Goal: Feedback & Contribution: Submit feedback/report problem

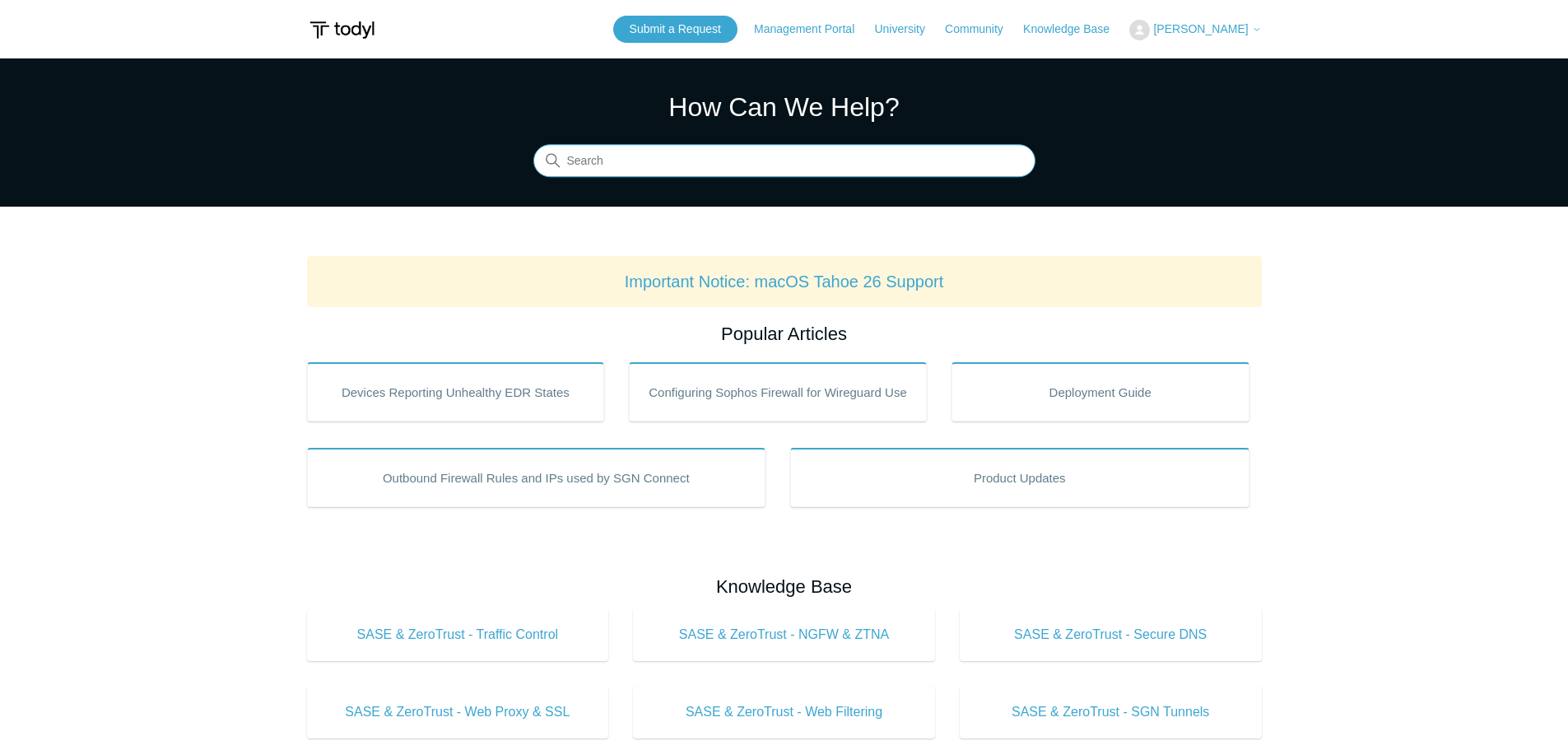
click at [794, 163] on input "Search" at bounding box center [784, 162] width 502 height 33
type input "archive"
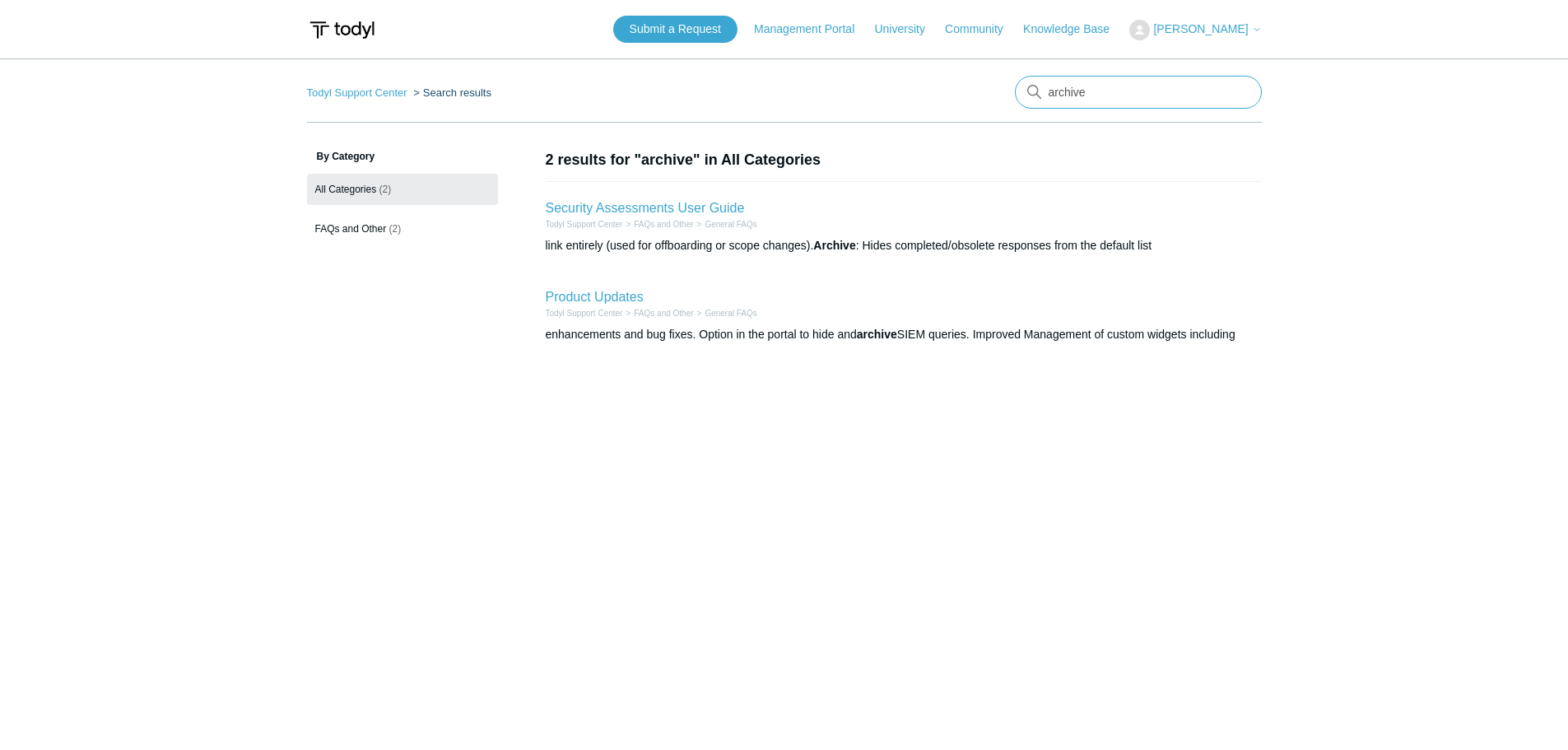
click at [1090, 91] on input "archive" at bounding box center [1138, 92] width 247 height 33
type input "archive logs"
click at [714, 30] on link "Submit a Request" at bounding box center [676, 29] width 124 height 27
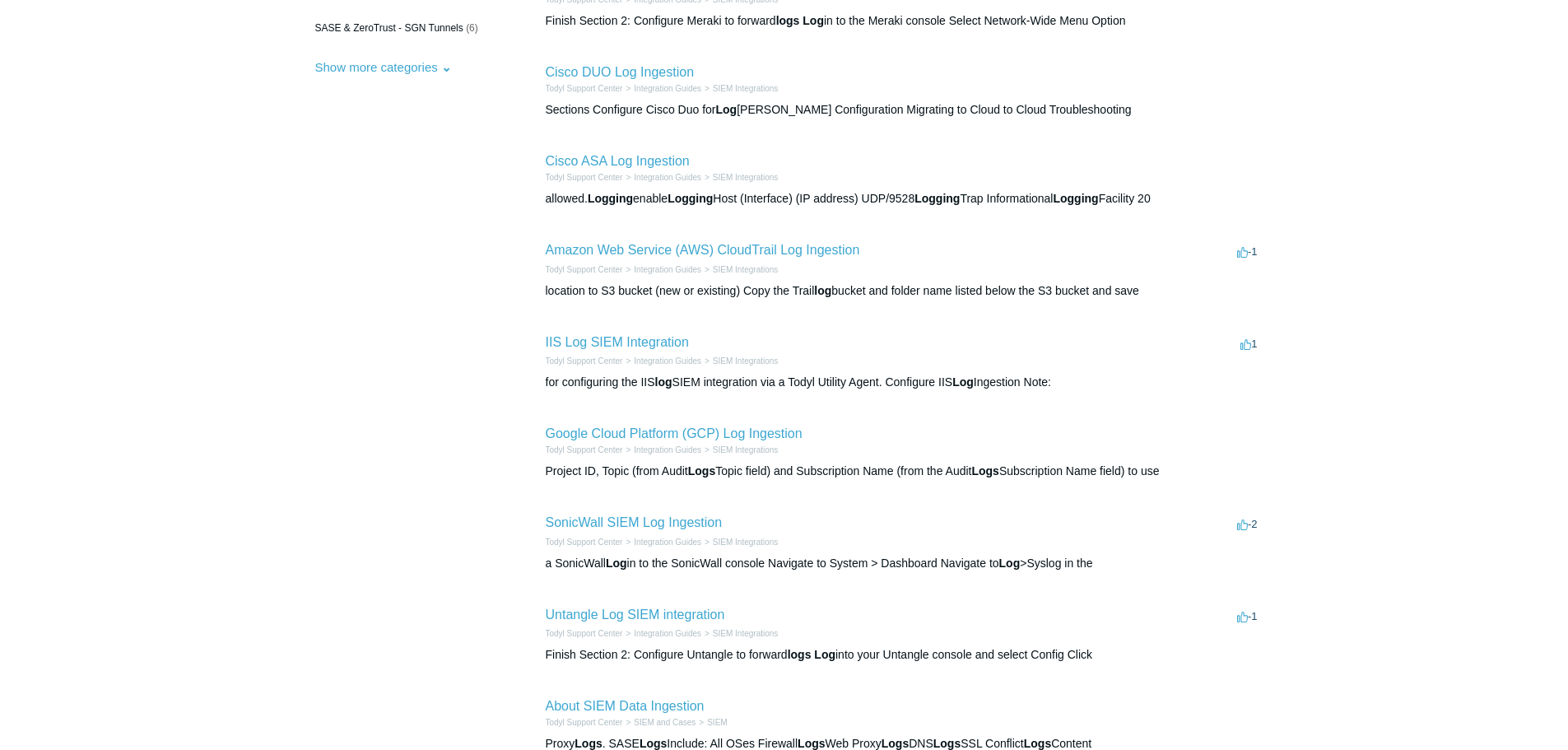
scroll to position [494, 0]
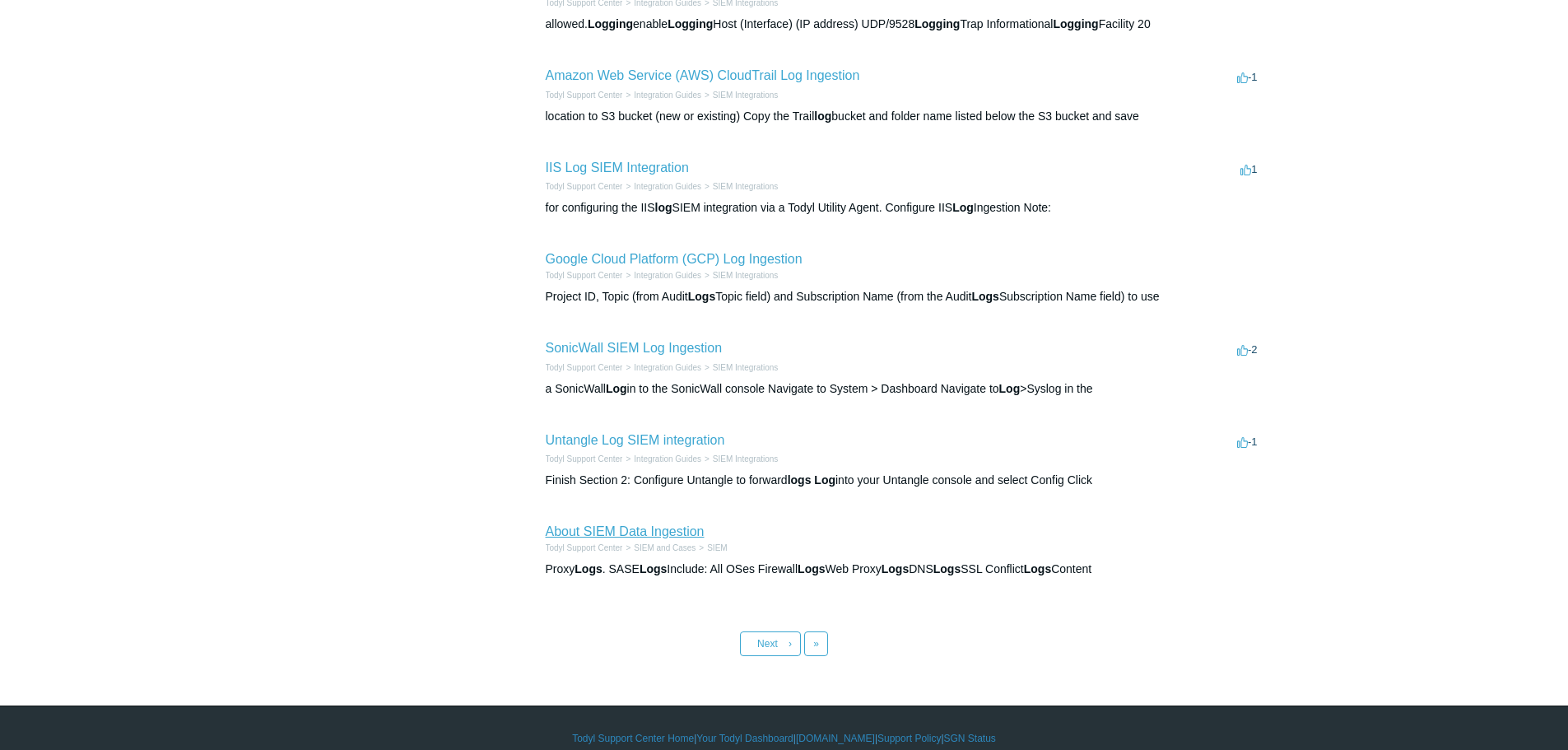
click at [682, 527] on link "About SIEM Data Ingestion" at bounding box center [626, 531] width 159 height 14
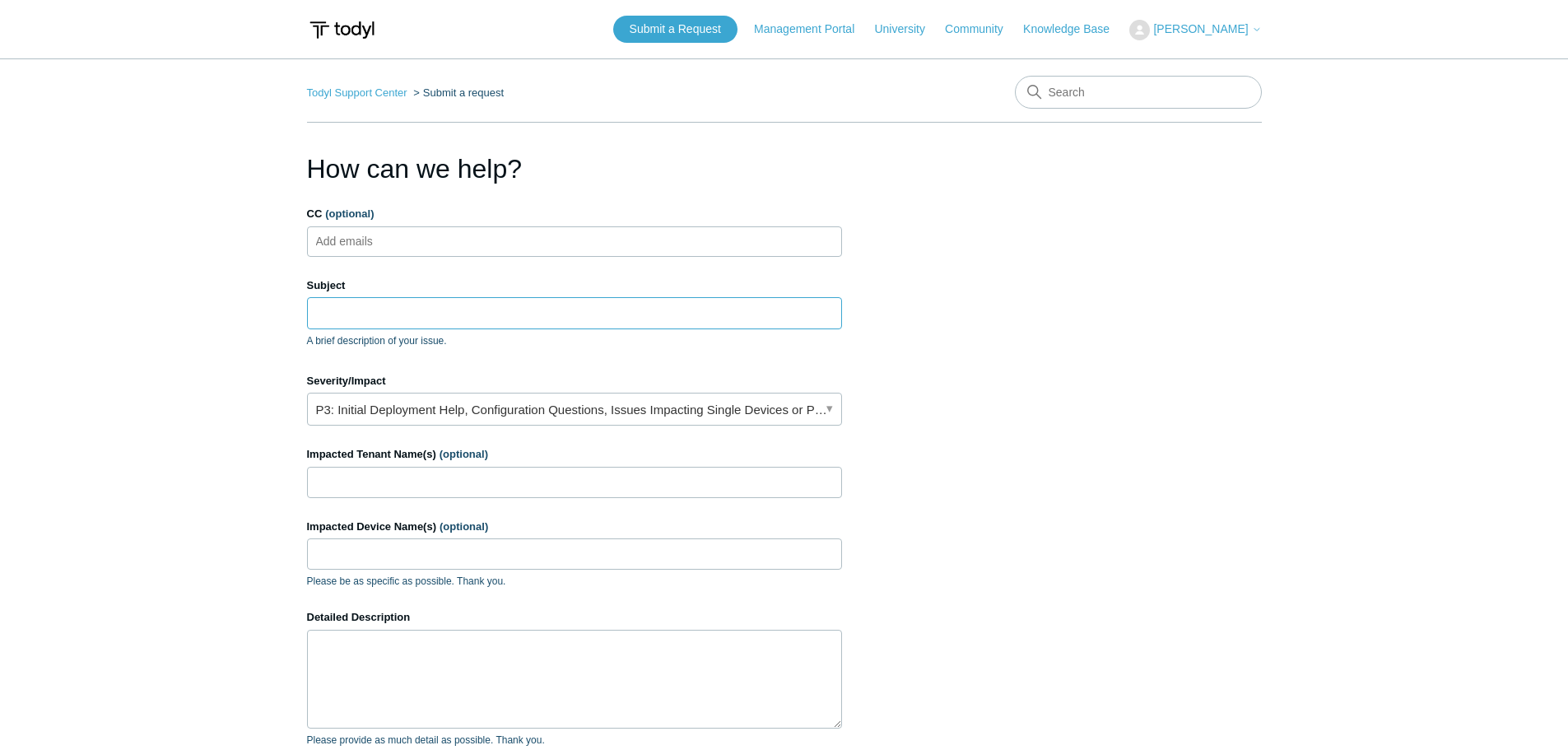
click at [354, 312] on input "Subject" at bounding box center [574, 312] width 535 height 31
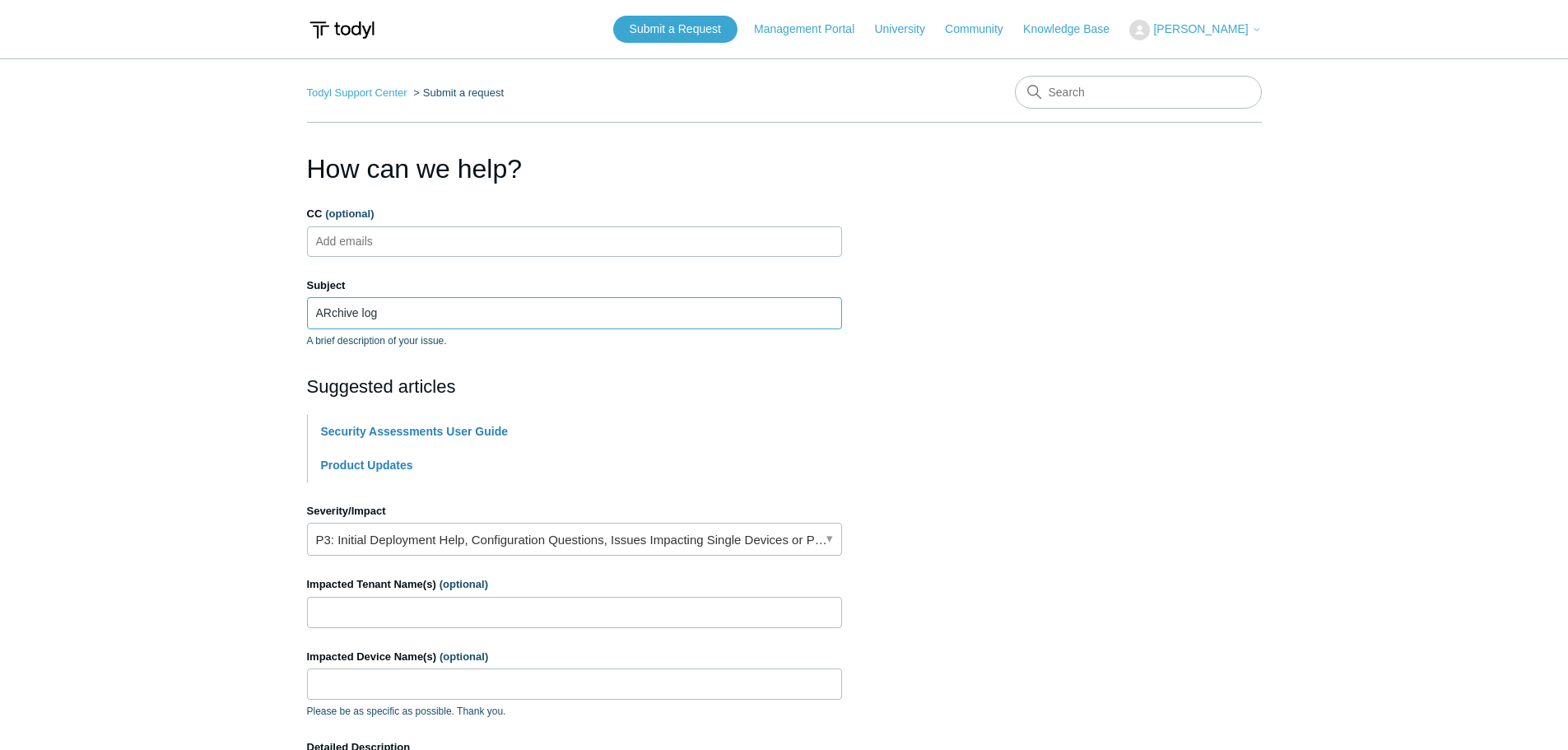
type input "ARchive logs"
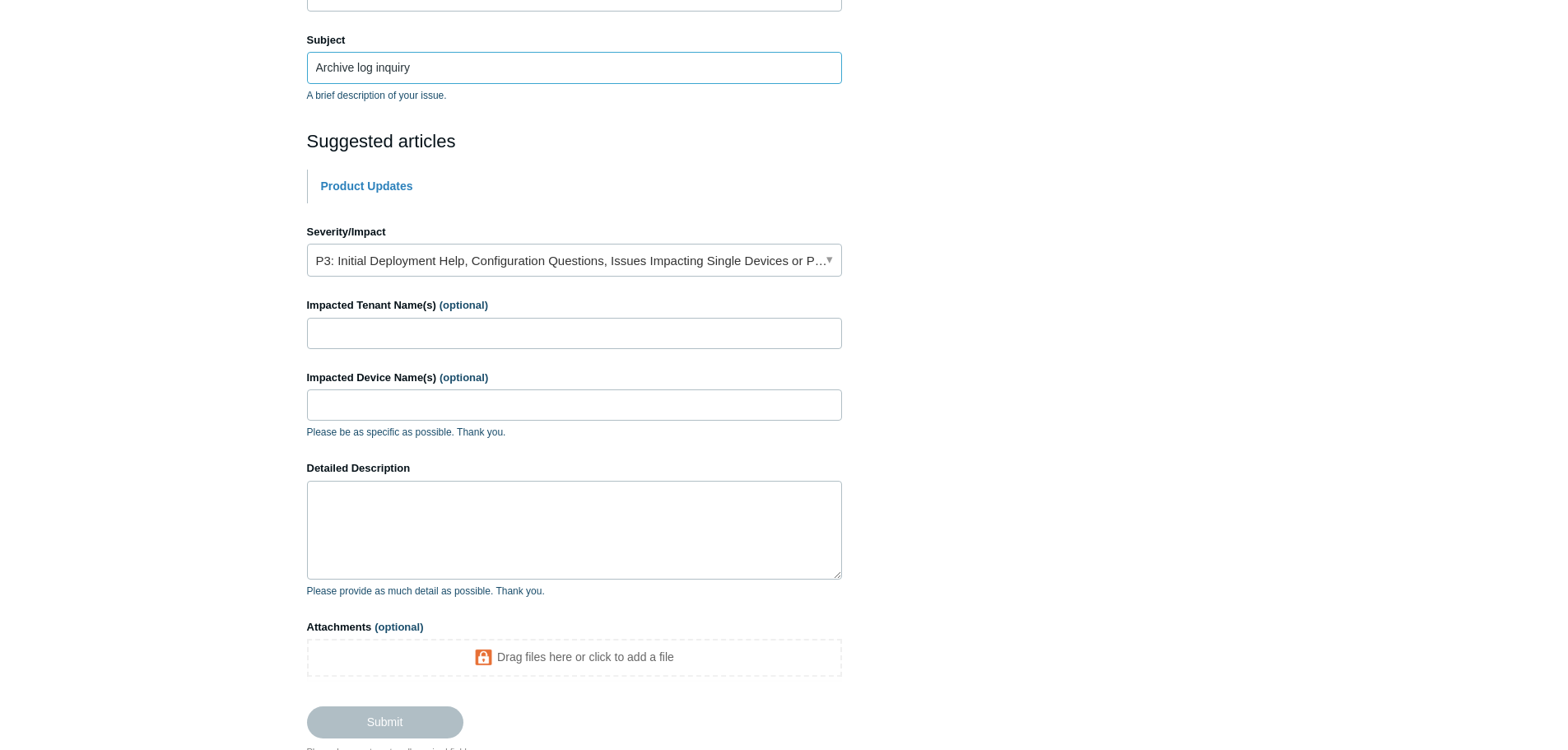
scroll to position [247, 0]
type input "Archive log inquiry"
click at [405, 512] on textarea "Detailed Description" at bounding box center [574, 529] width 535 height 99
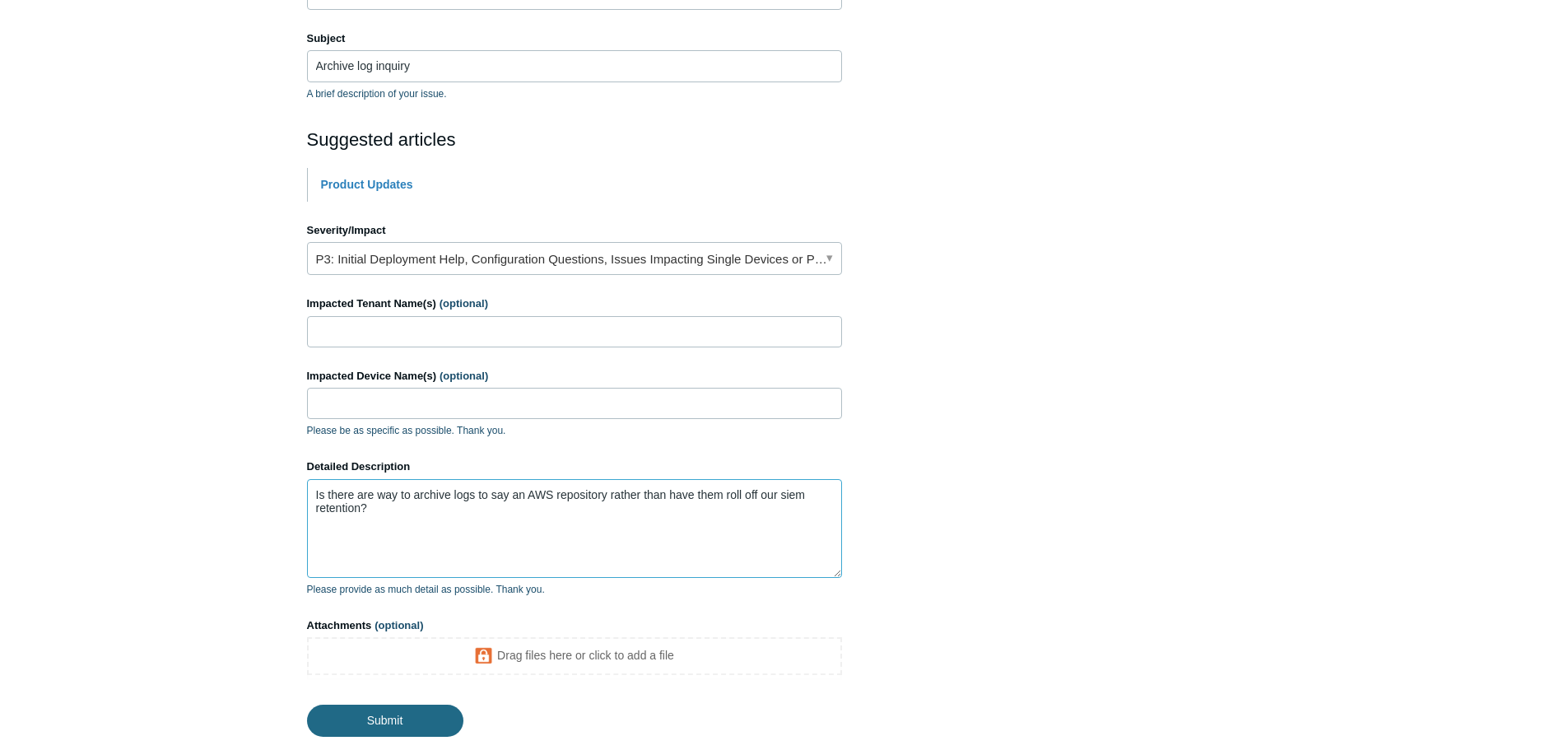
type textarea "Is there are way to archive logs to say an AWS repository rather than have them…"
click at [386, 716] on input "Submit" at bounding box center [384, 722] width 156 height 33
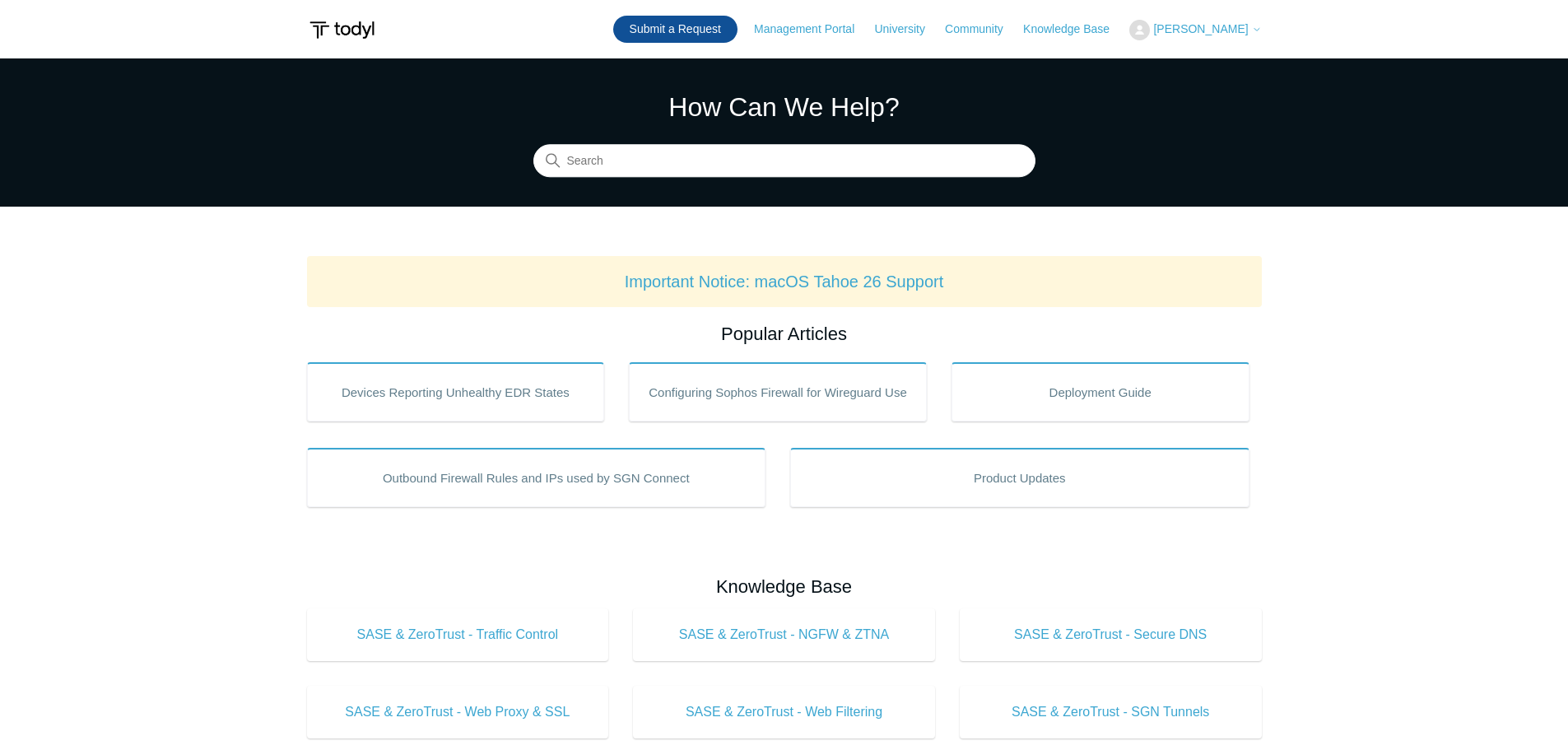
click at [738, 29] on link "Submit a Request" at bounding box center [676, 29] width 124 height 27
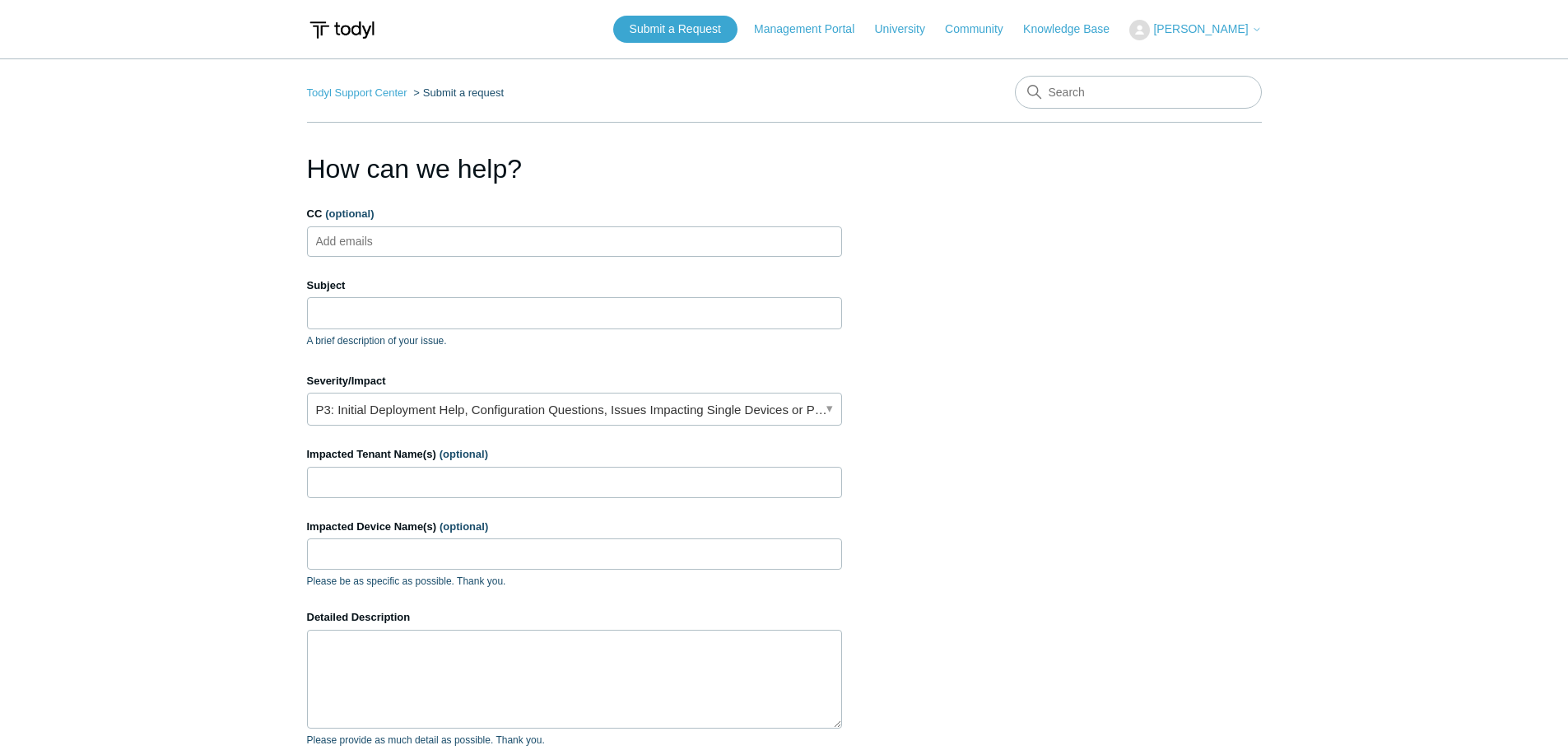
click at [480, 241] on ul "Add emails" at bounding box center [574, 241] width 535 height 30
click at [460, 646] on textarea "Detailed Description" at bounding box center [574, 680] width 535 height 99
click at [501, 318] on input "Subject" at bounding box center [574, 312] width 535 height 31
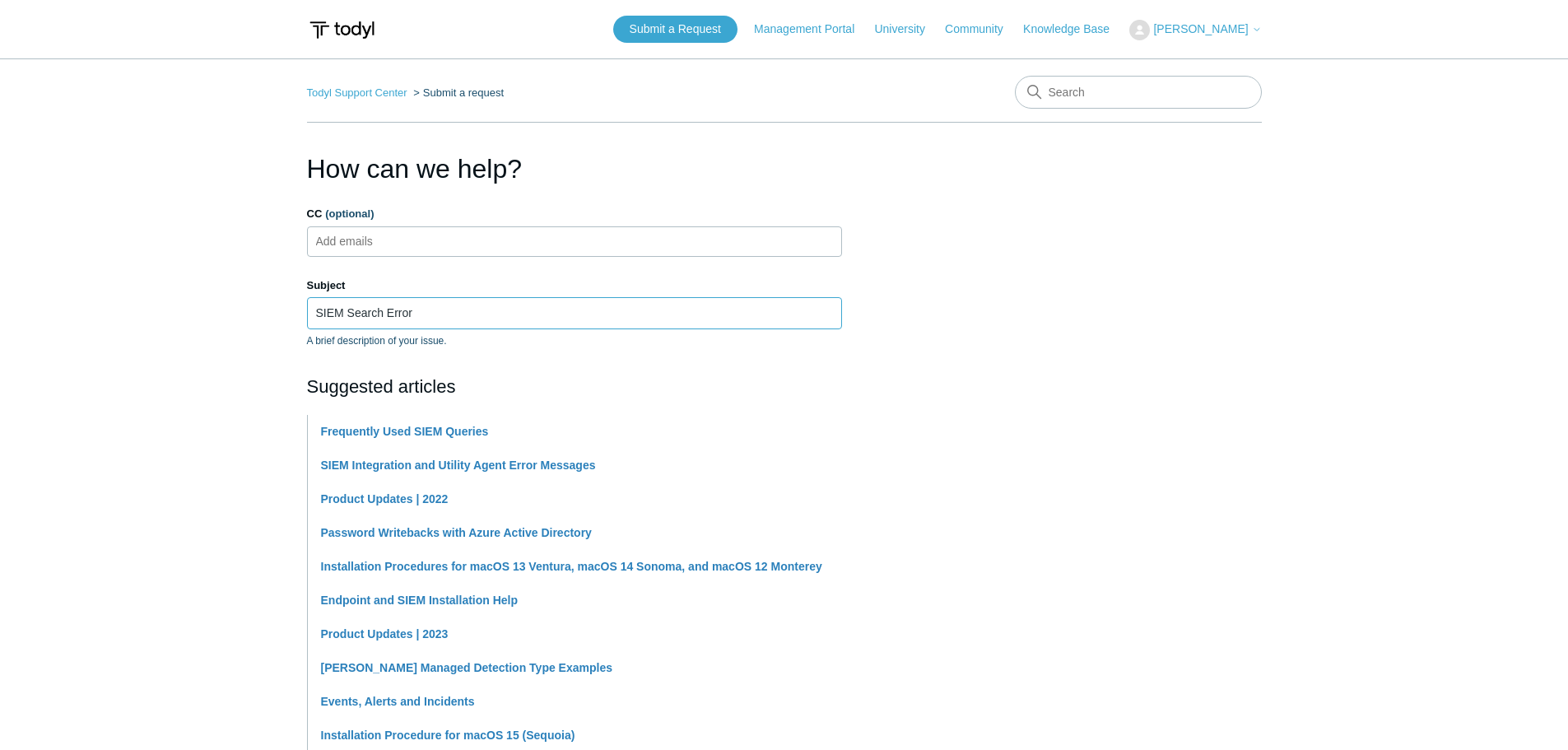
scroll to position [247, 0]
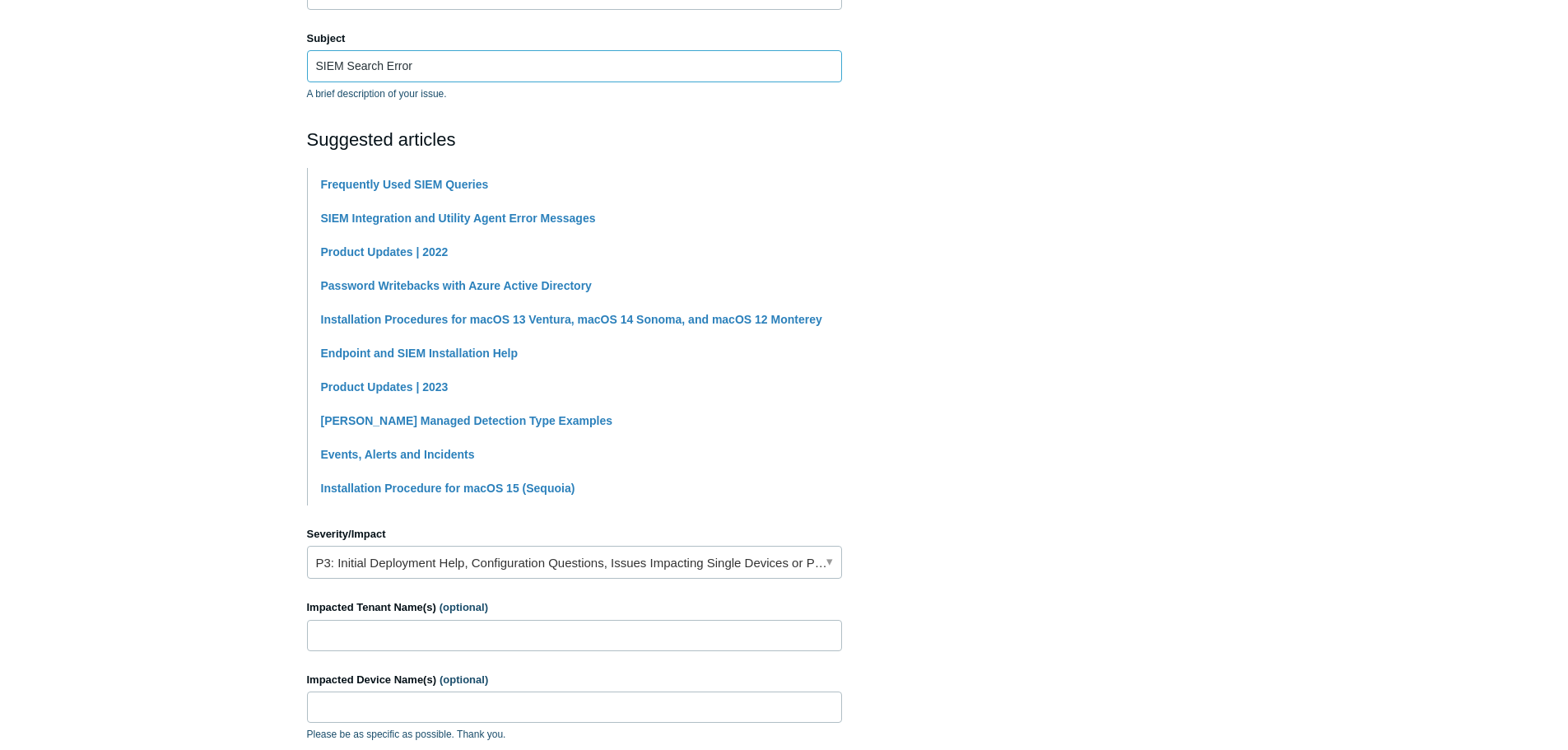
type input "SIEM Search Error"
click at [425, 631] on input "Impacted Tenant Name(s) (optional)" at bounding box center [574, 636] width 535 height 31
drag, startPoint x: 479, startPoint y: 637, endPoint x: 409, endPoint y: 630, distance: 70.3
click at [409, 630] on input "Sanctuary Wealth, MJH, FCI" at bounding box center [574, 636] width 535 height 31
type input "Sanctuary Wealth"
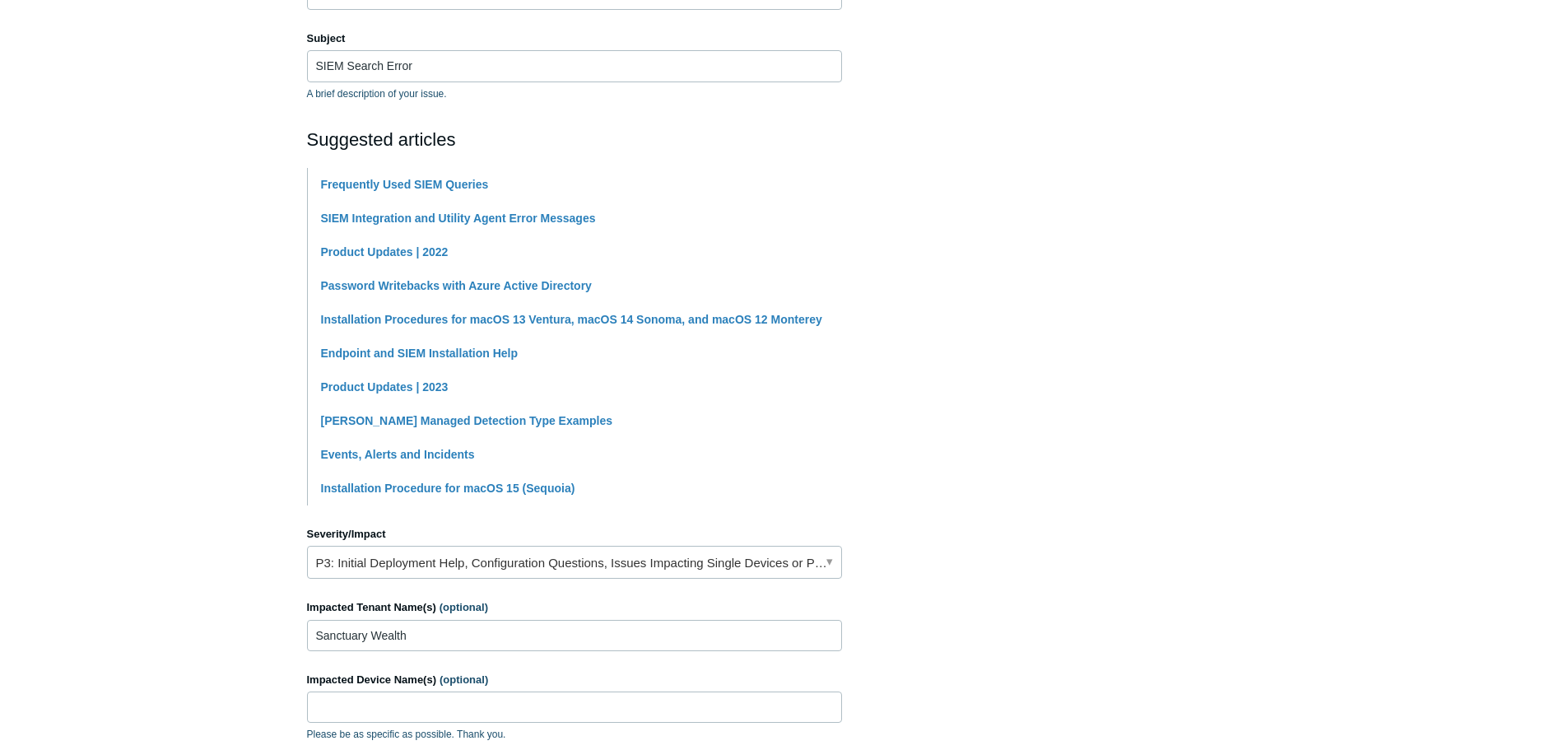
click at [1079, 565] on section "How can we help? CC (optional) Add emails Subject SIEM Search Error A brief des…" at bounding box center [784, 496] width 955 height 1188
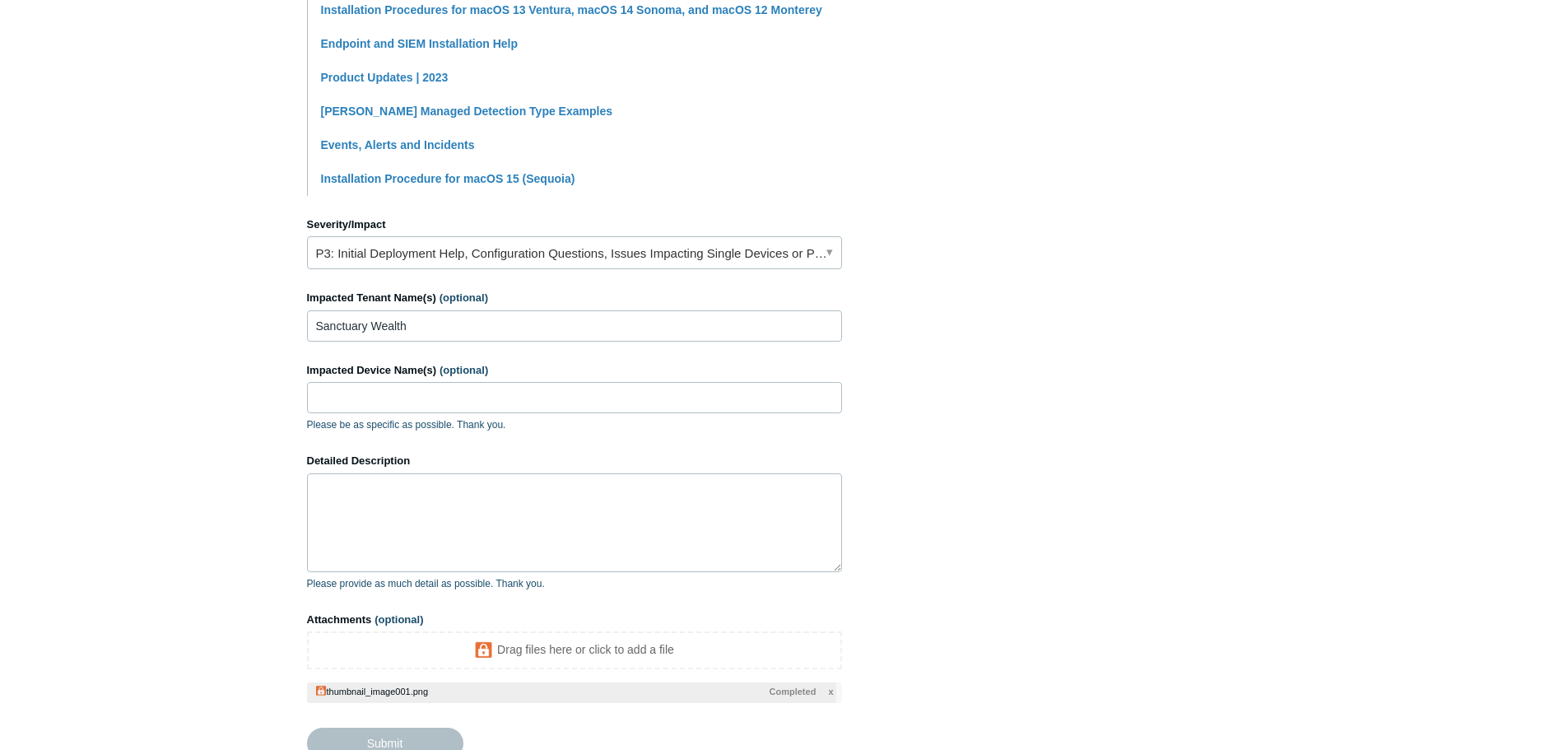
scroll to position [576, 0]
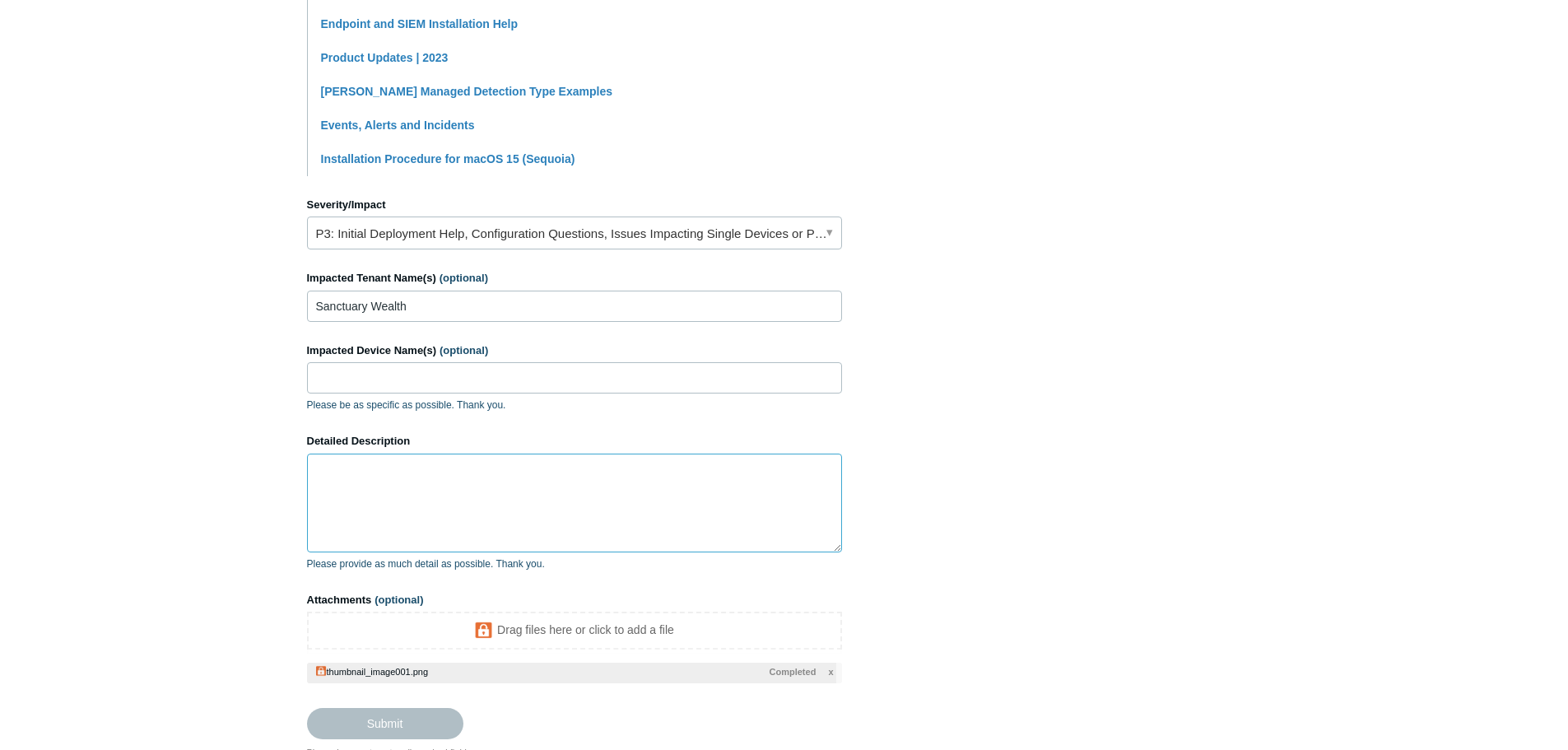
click at [403, 516] on textarea "Detailed Description" at bounding box center [574, 503] width 535 height 99
click at [496, 475] on textarea "This error is occurring when searchign SIEM." at bounding box center [574, 503] width 535 height 99
click at [1100, 387] on section "How can we help? CC (optional) Add emails Subject SIEM Search Error A brief des…" at bounding box center [784, 155] width 955 height 1167
click at [400, 722] on input "Submit" at bounding box center [384, 724] width 156 height 33
type textarea "This error is occurring when searching SIEM. This ticket includes a secure atta…"
